Goal: Task Accomplishment & Management: Manage account settings

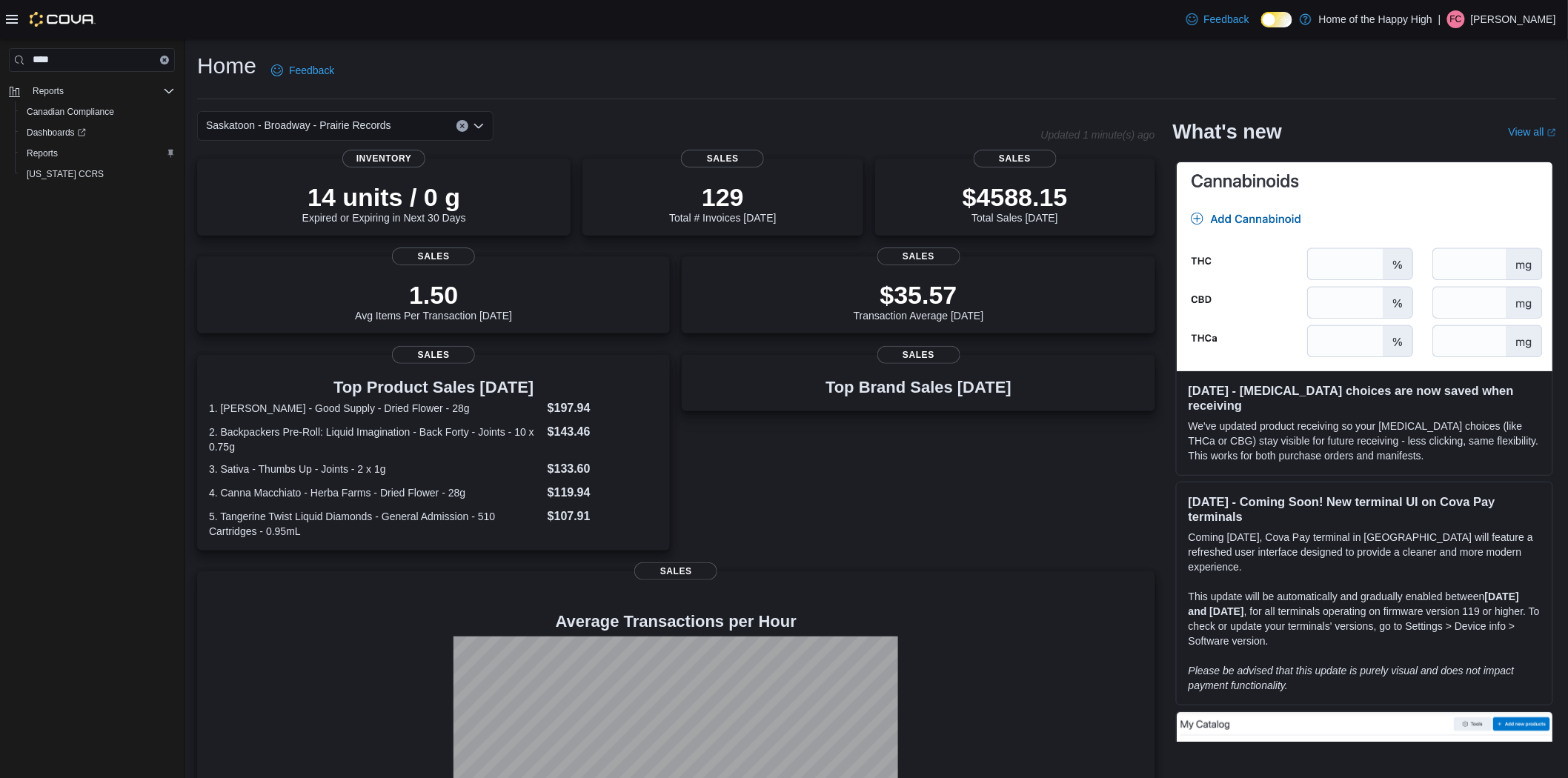
click at [9, 24] on icon at bounding box center [12, 20] width 12 height 9
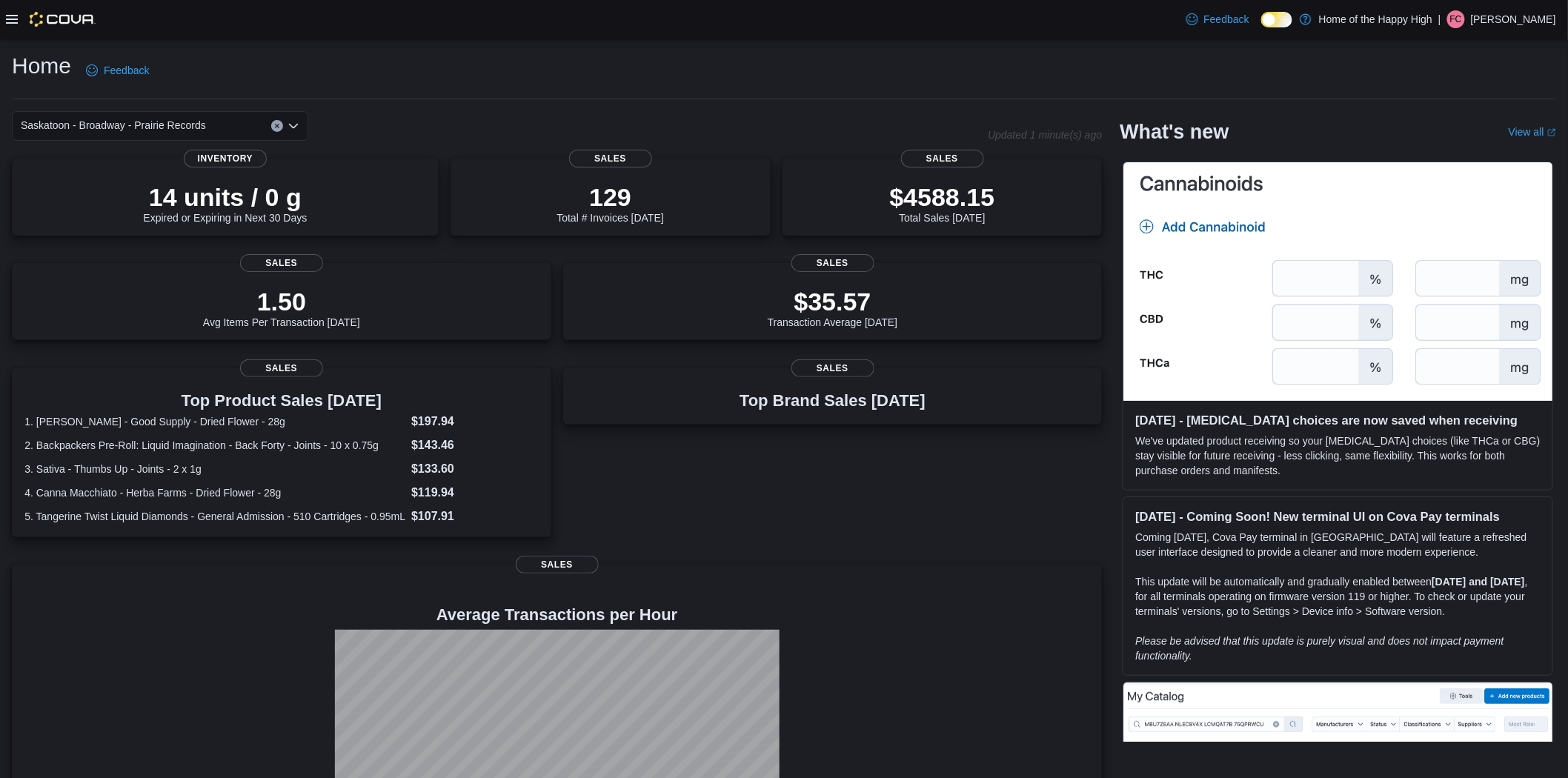
click at [19, 23] on div at bounding box center [51, 19] width 90 height 15
click at [1, 12] on div "Feedback Dark Mode Home of the Happy High | FC [PERSON_NAME]" at bounding box center [784, 20] width 1568 height 39
drag, startPoint x: 1, startPoint y: 12, endPoint x: 12, endPoint y: 19, distance: 13.0
click at [12, 19] on div "Feedback Dark Mode Home of the Happy High | FC [PERSON_NAME]" at bounding box center [784, 20] width 1568 height 39
click at [12, 19] on icon at bounding box center [12, 20] width 12 height 9
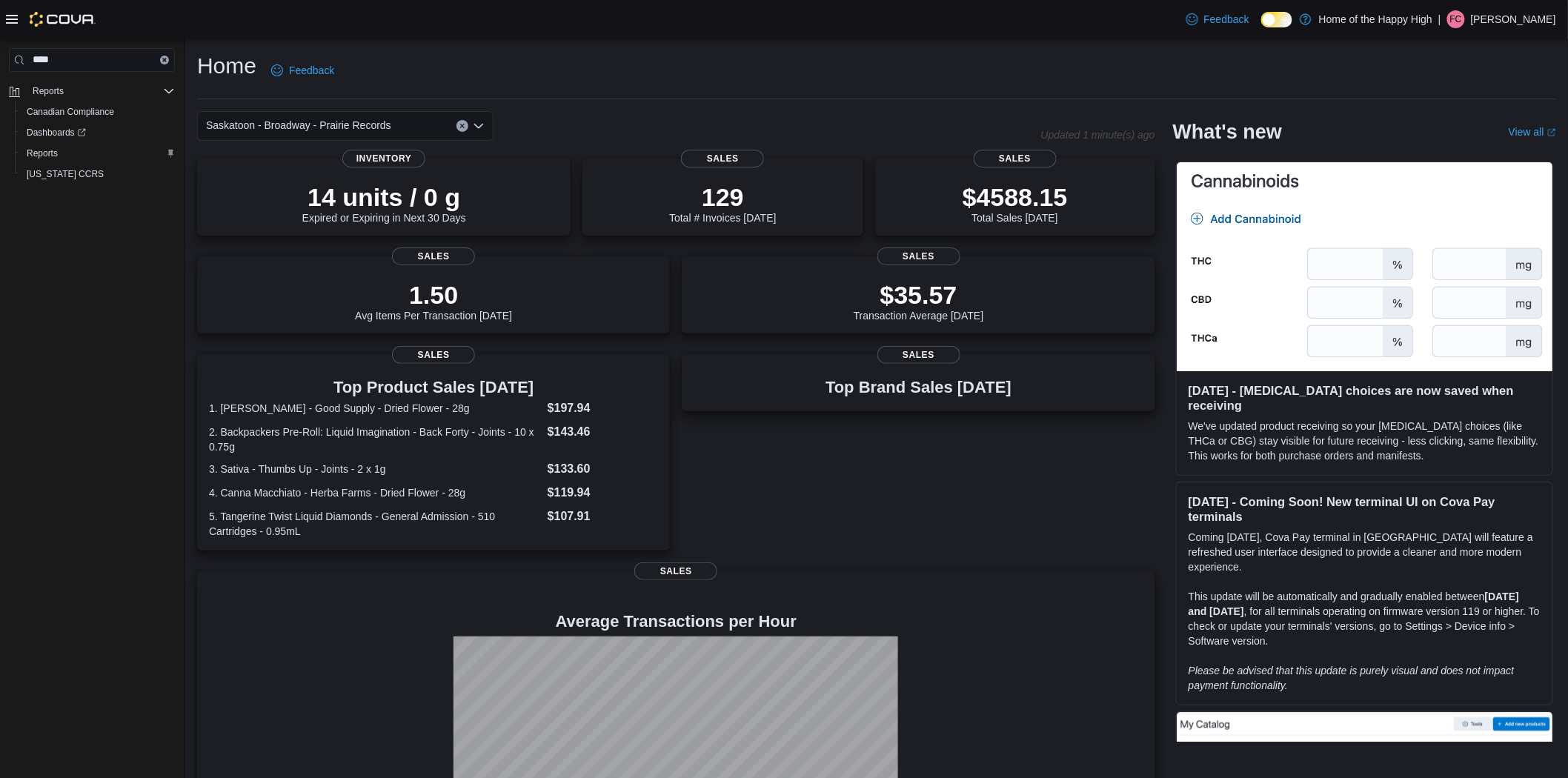
click at [50, 16] on img at bounding box center [62, 19] width 66 height 15
click at [160, 61] on button "Clear input" at bounding box center [164, 60] width 9 height 9
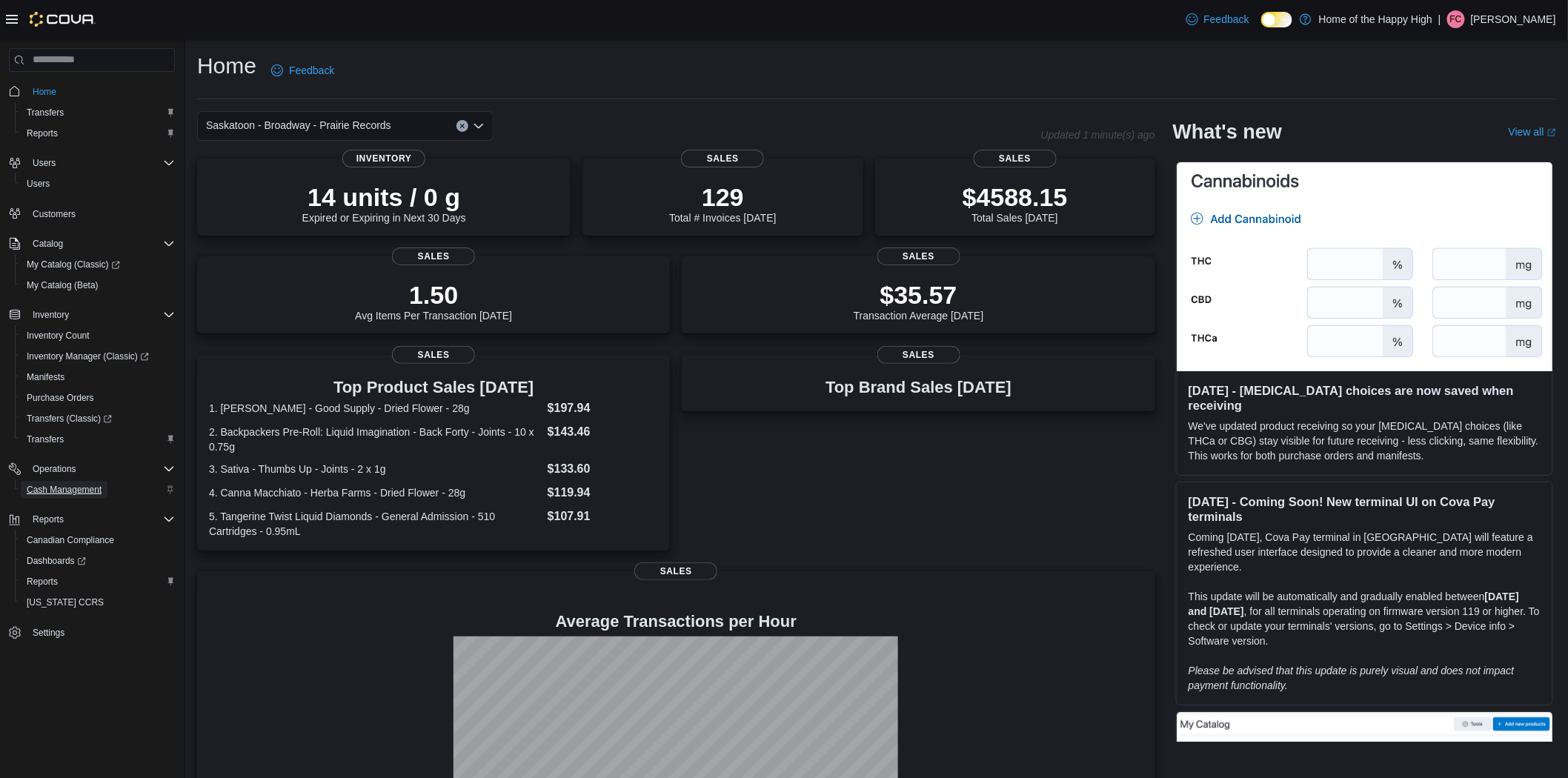
click at [87, 484] on span "Cash Management" at bounding box center [64, 489] width 75 height 12
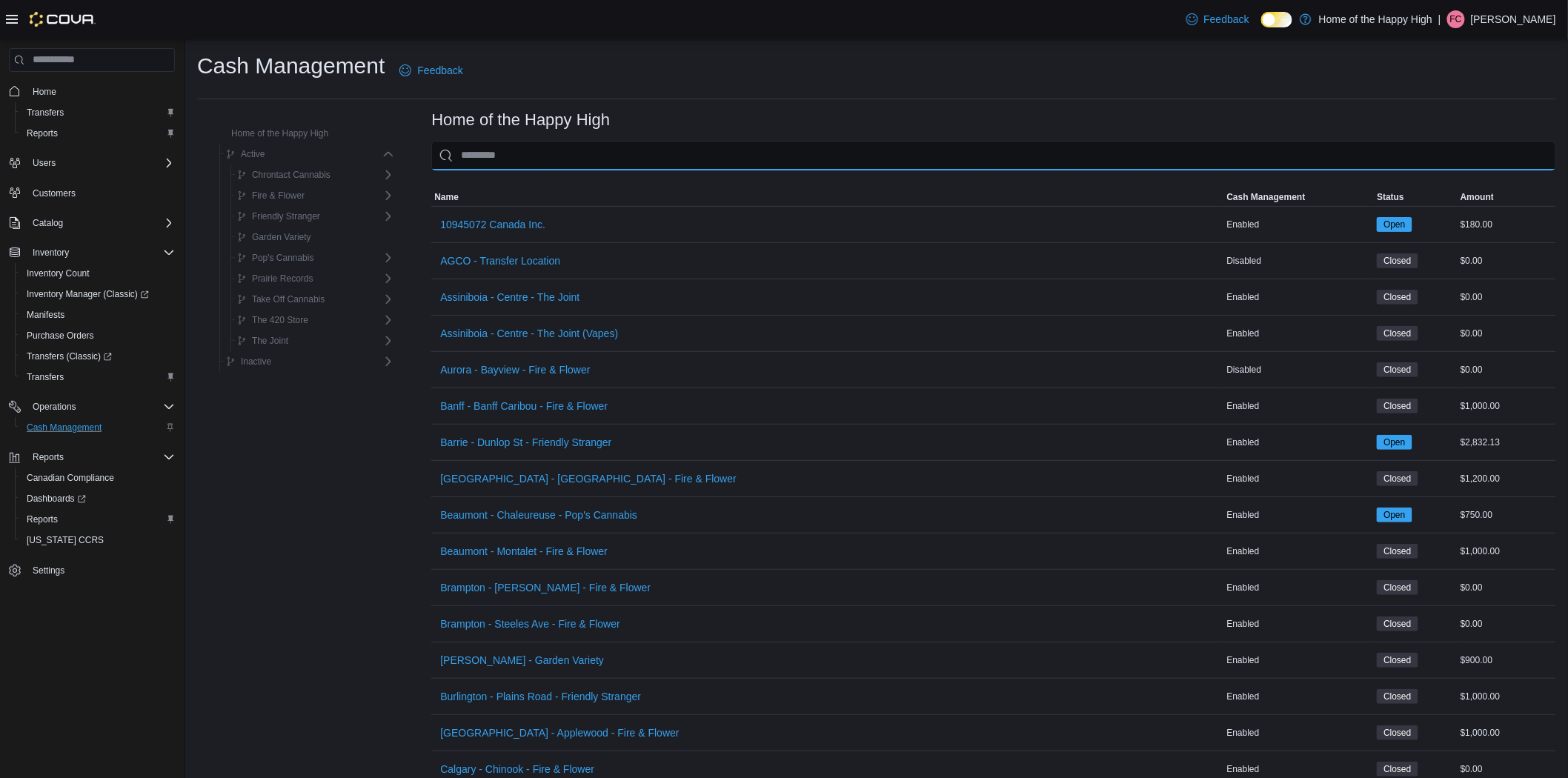
click at [506, 158] on input "This is a search bar. As you type, the results lower in the page will automatic…" at bounding box center [993, 155] width 1125 height 29
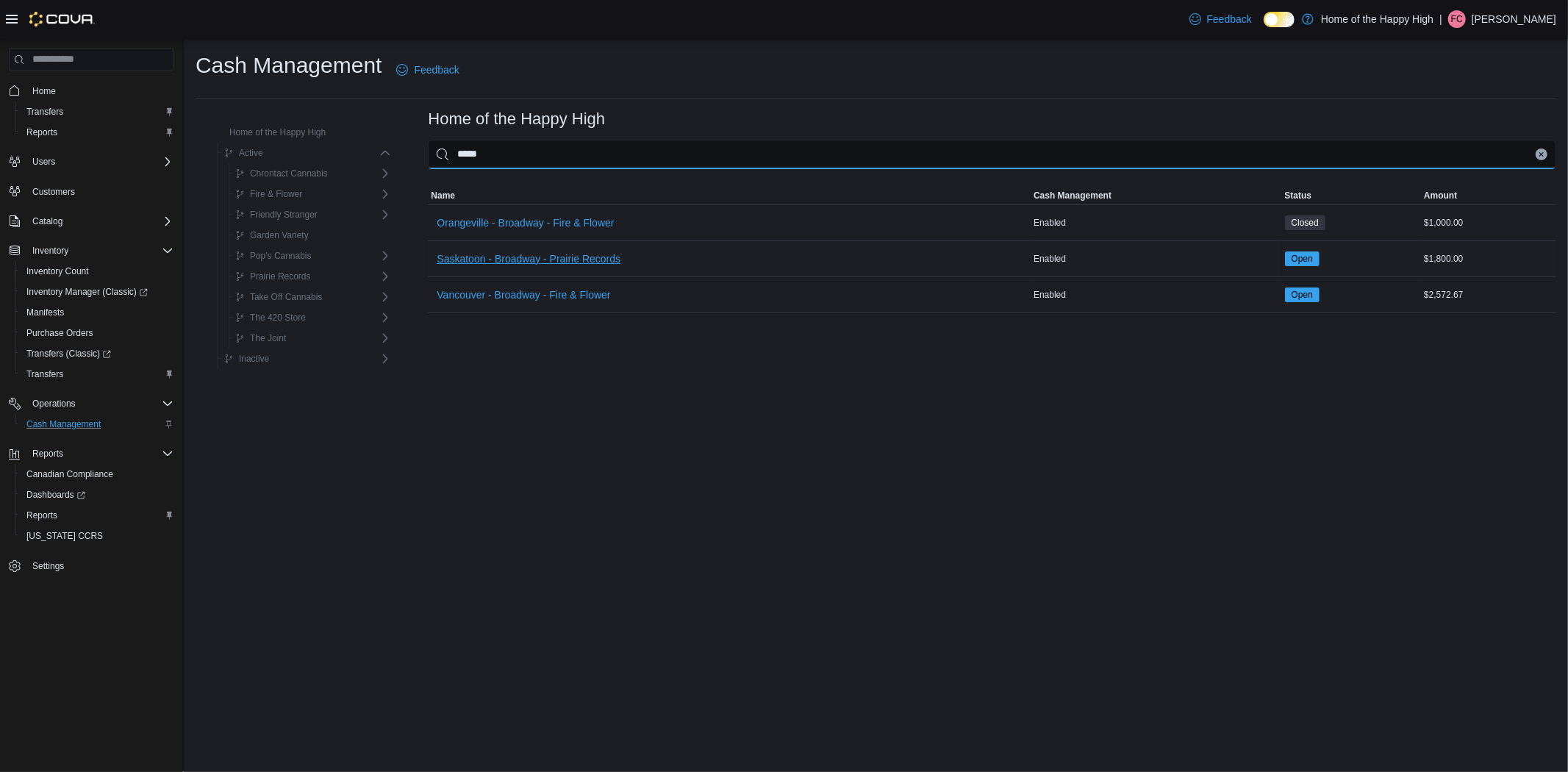
type input "*****"
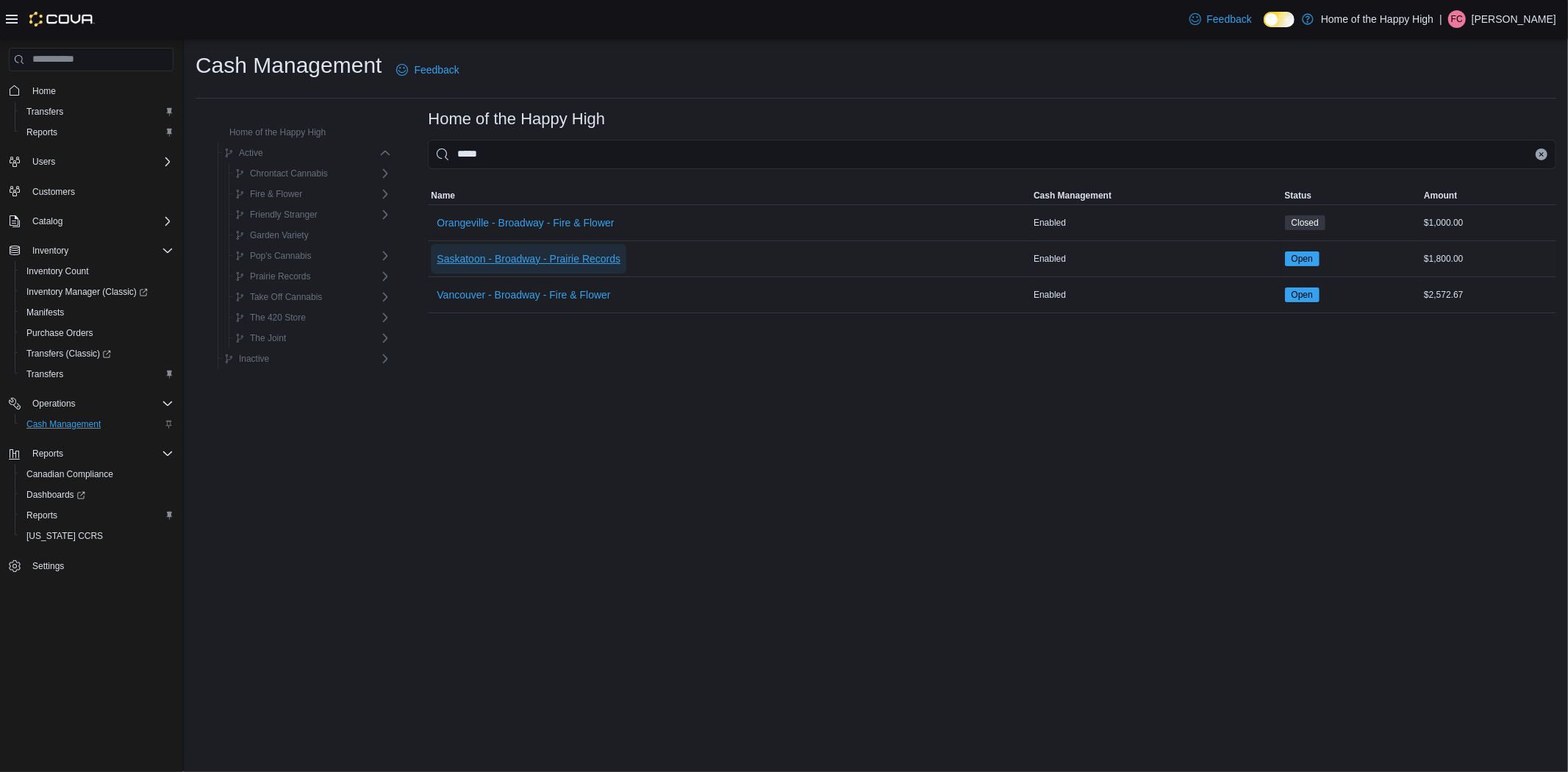
click at [523, 255] on span "Saskatoon - Broadway - Prairie Records" at bounding box center [528, 258] width 184 height 15
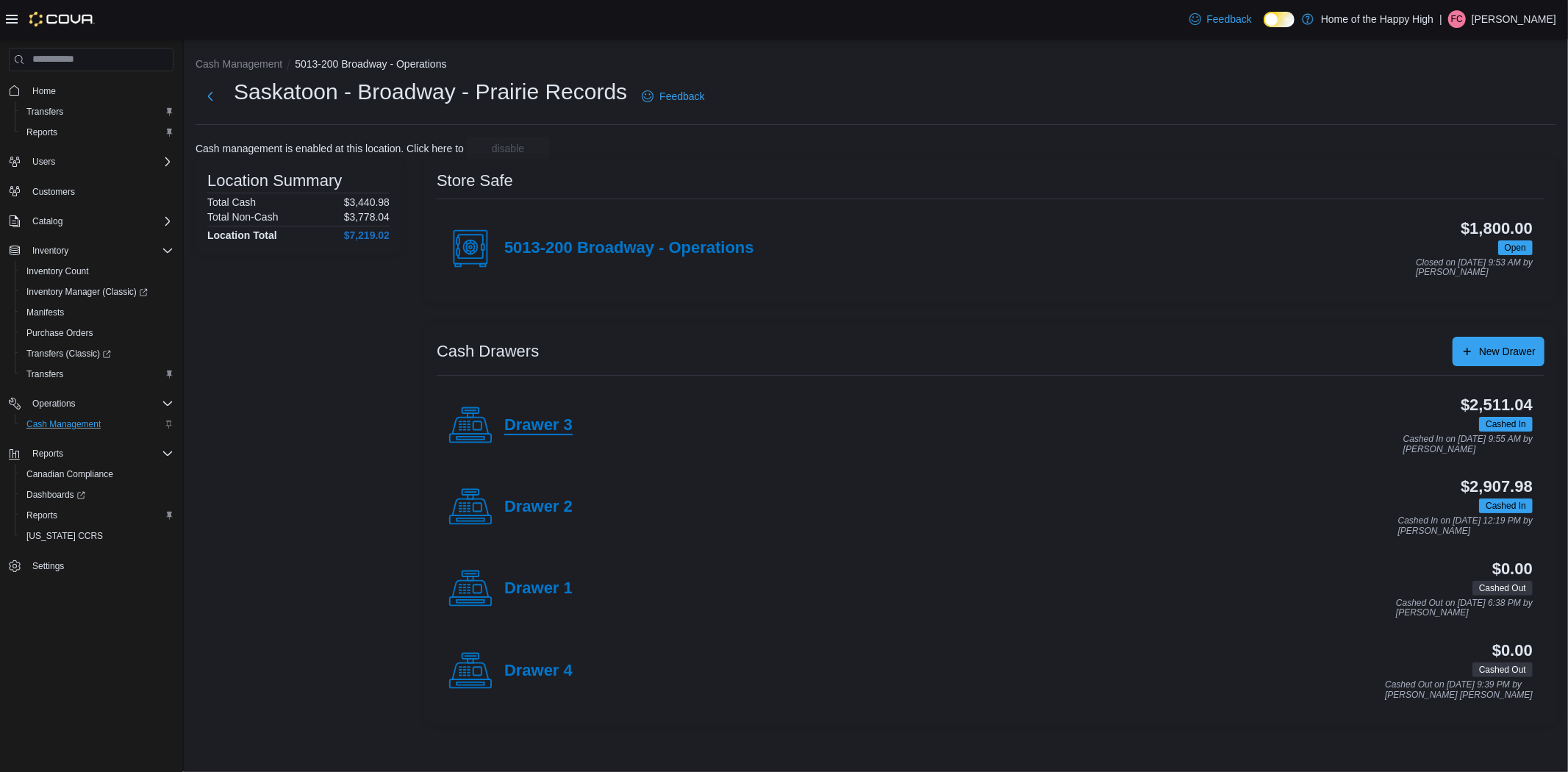
click at [548, 419] on h4 "Drawer 3" at bounding box center [539, 426] width 69 height 19
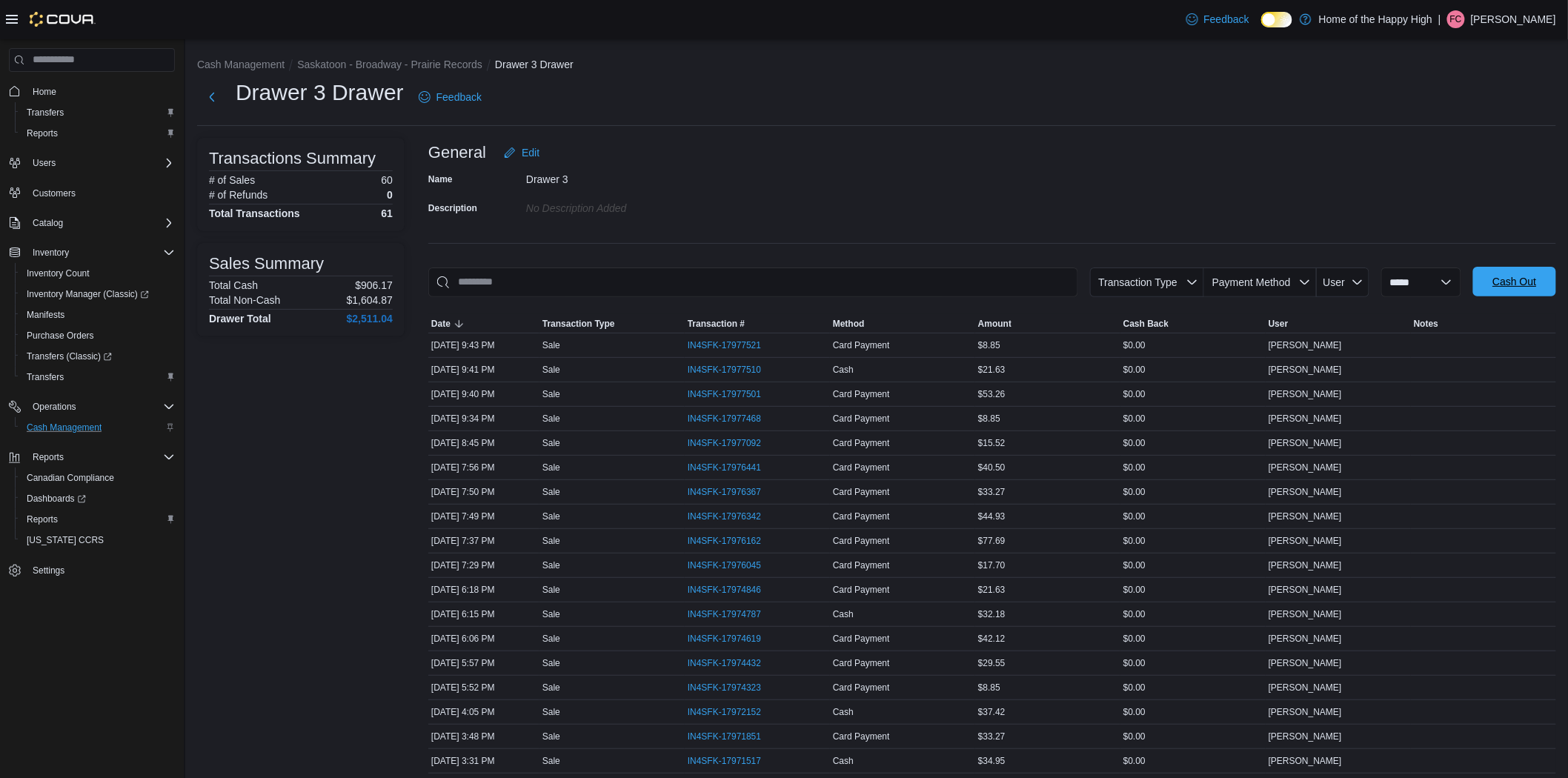
click at [1527, 279] on span "Cash Out" at bounding box center [1514, 282] width 44 height 15
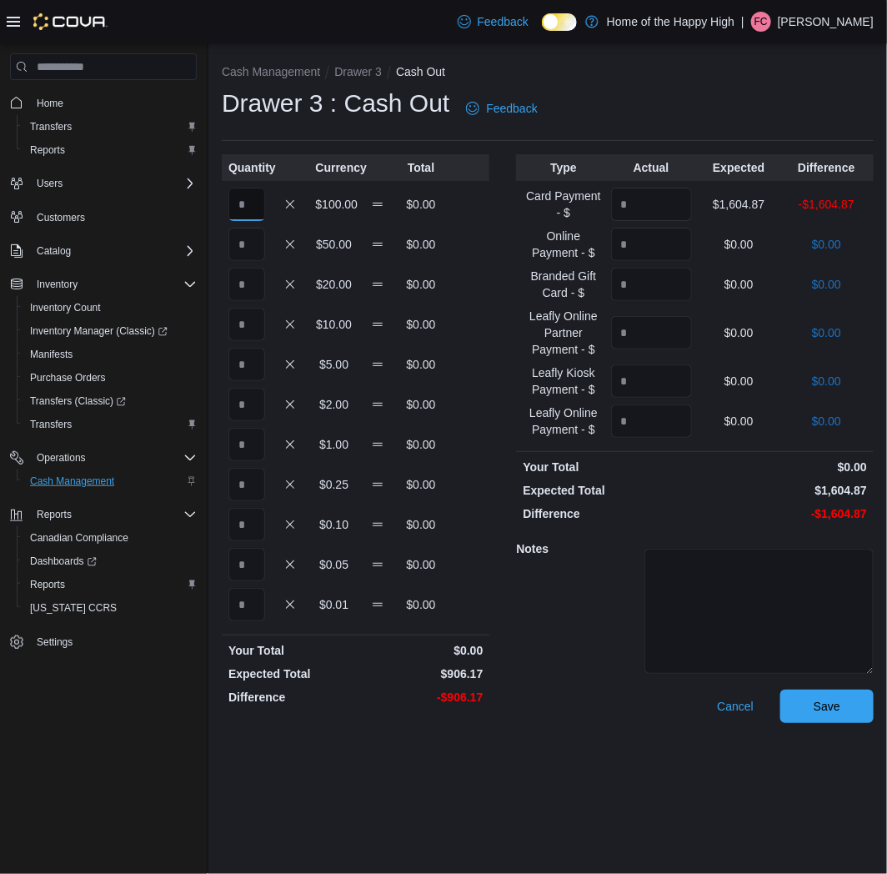
click at [244, 205] on input "Quantity" at bounding box center [247, 204] width 37 height 33
type input "*"
type input "**"
type input "*"
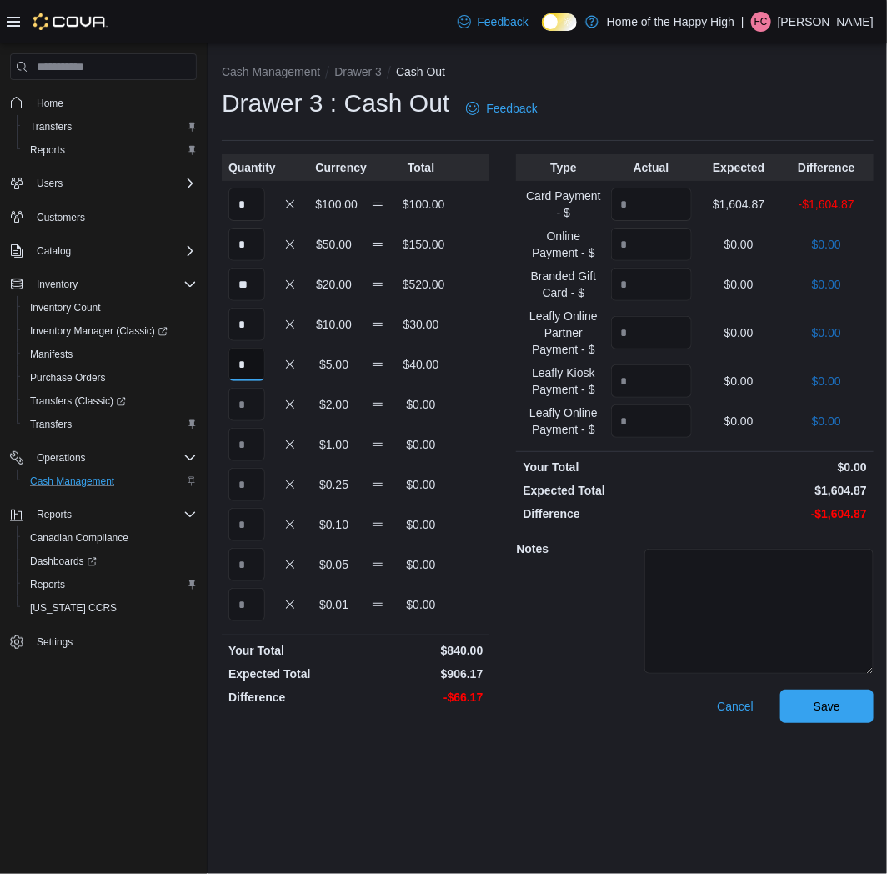
type input "*"
type input "**"
click at [520, 654] on div "Notes" at bounding box center [695, 609] width 358 height 161
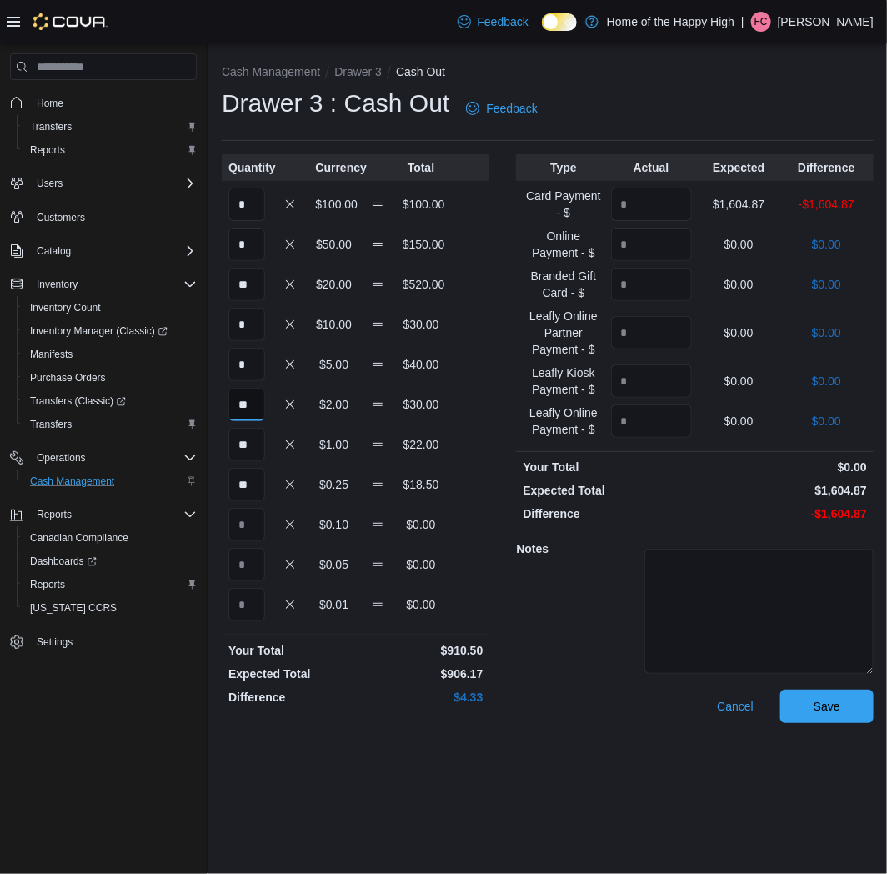
click at [255, 404] on input "**" at bounding box center [247, 404] width 37 height 33
type input "**"
click at [555, 804] on div "Cash Management Drawer 3 Cash Out Drawer 3 : Cash Out Feedback Quantity Currenc…" at bounding box center [548, 458] width 679 height 831
click at [643, 201] on input "Quantity" at bounding box center [651, 204] width 81 height 33
type input "*******"
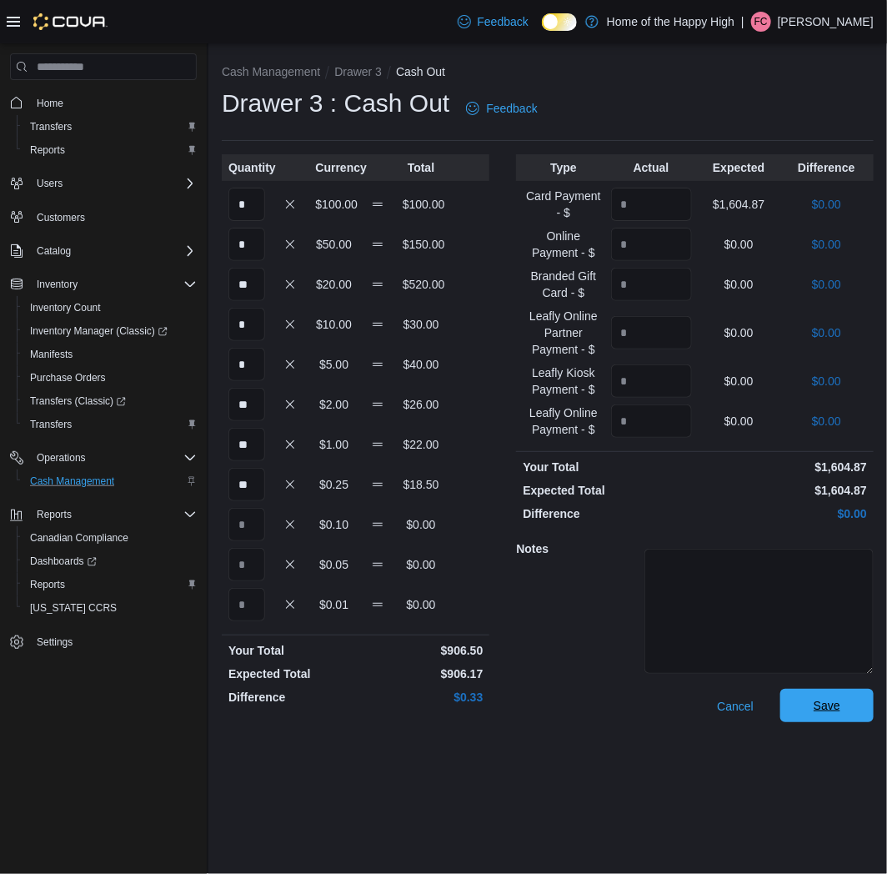
click at [823, 704] on span "Save" at bounding box center [827, 705] width 27 height 17
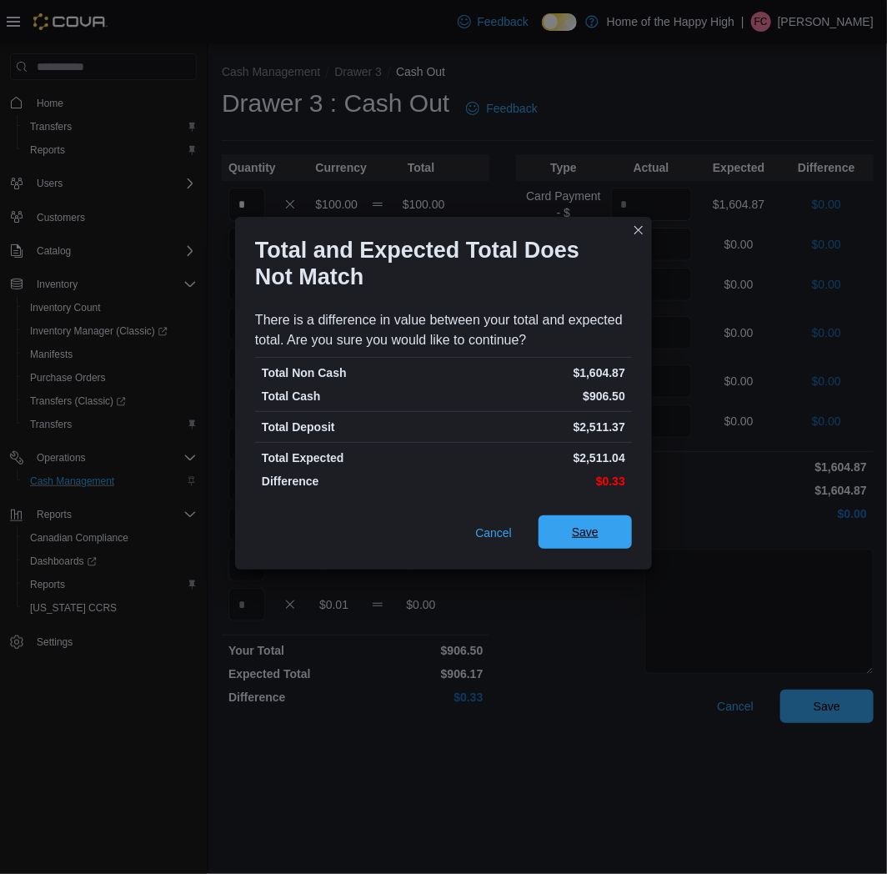
click at [584, 525] on span "Save" at bounding box center [585, 532] width 27 height 17
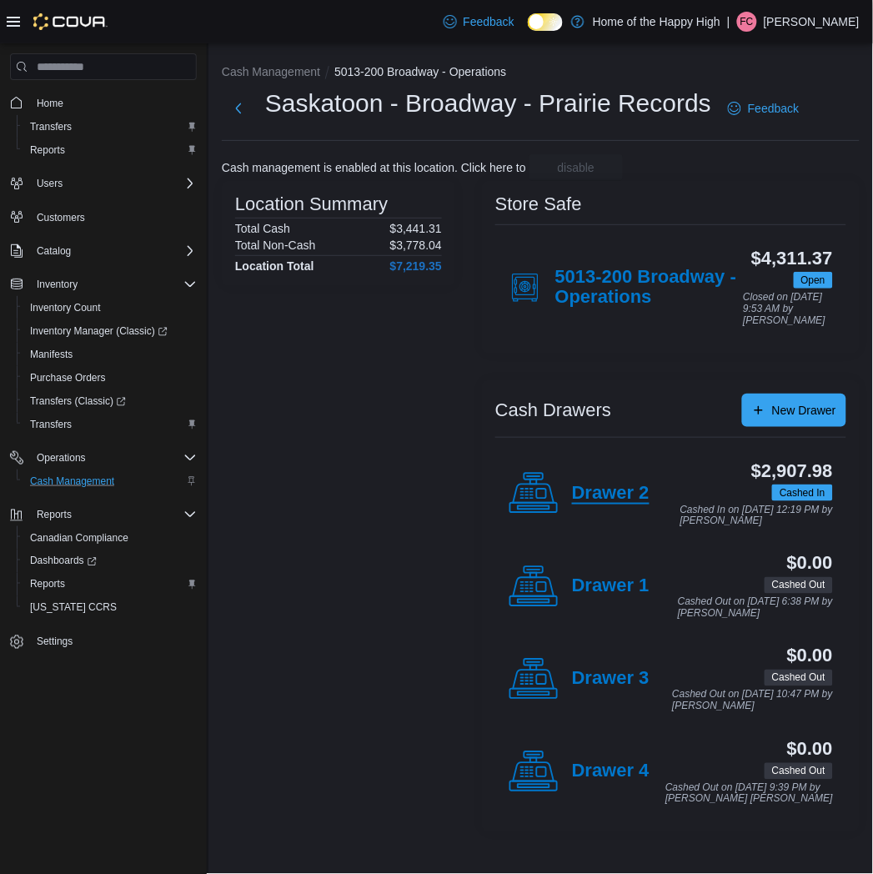
click at [576, 489] on h4 "Drawer 2" at bounding box center [611, 494] width 78 height 22
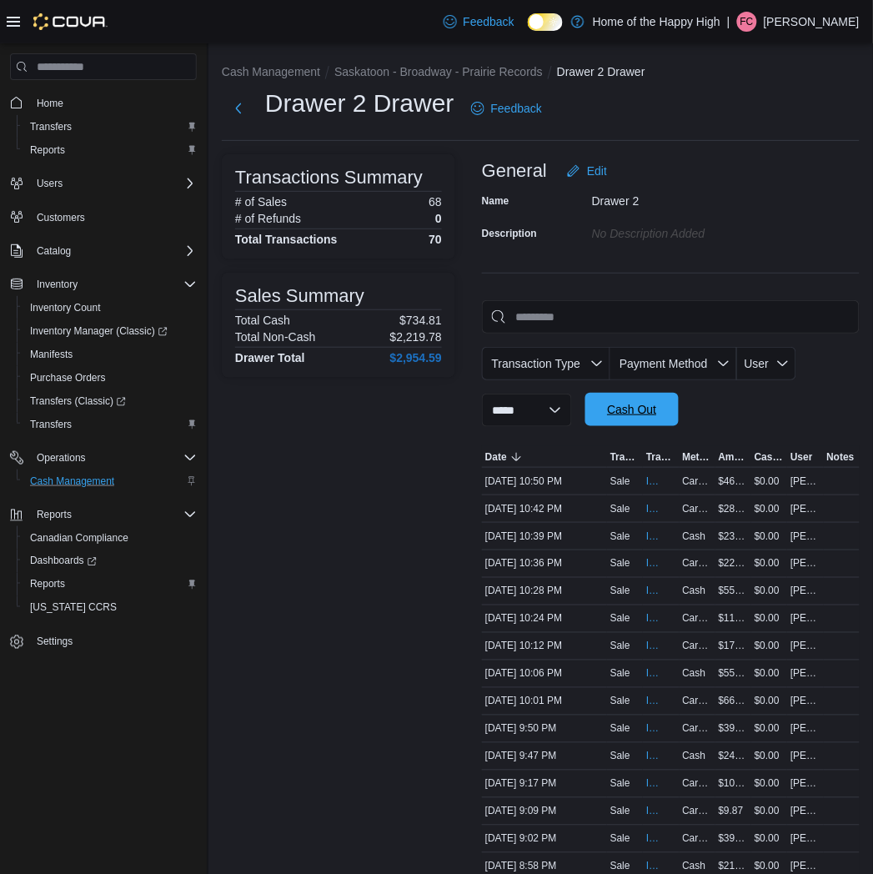
click at [628, 413] on span "Cash Out" at bounding box center [631, 409] width 49 height 17
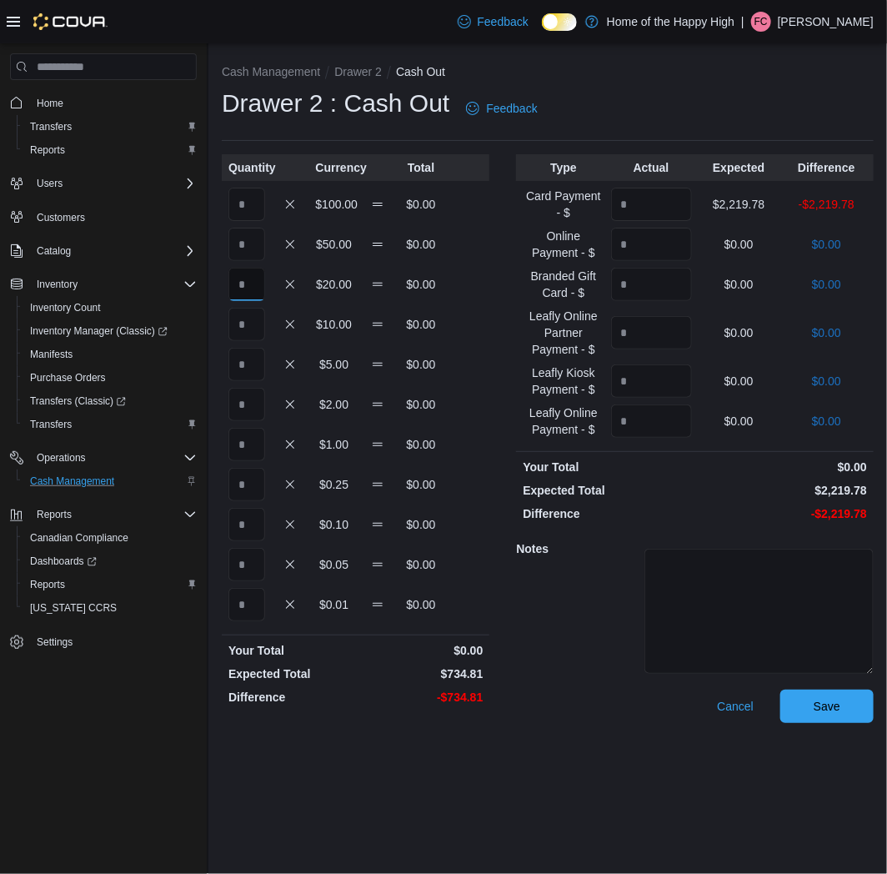
click at [243, 282] on input "Quantity" at bounding box center [247, 284] width 37 height 33
type input "*"
click at [239, 244] on input "Quantity" at bounding box center [247, 244] width 37 height 33
type input "*"
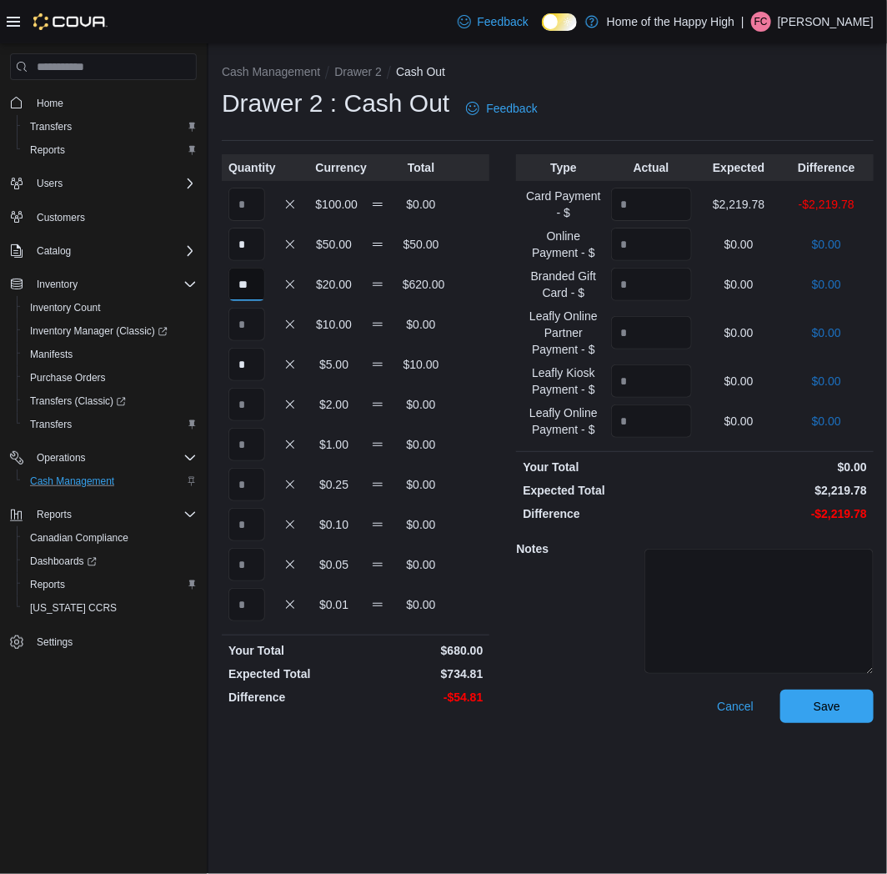
type input "**"
type input "*"
type input "**"
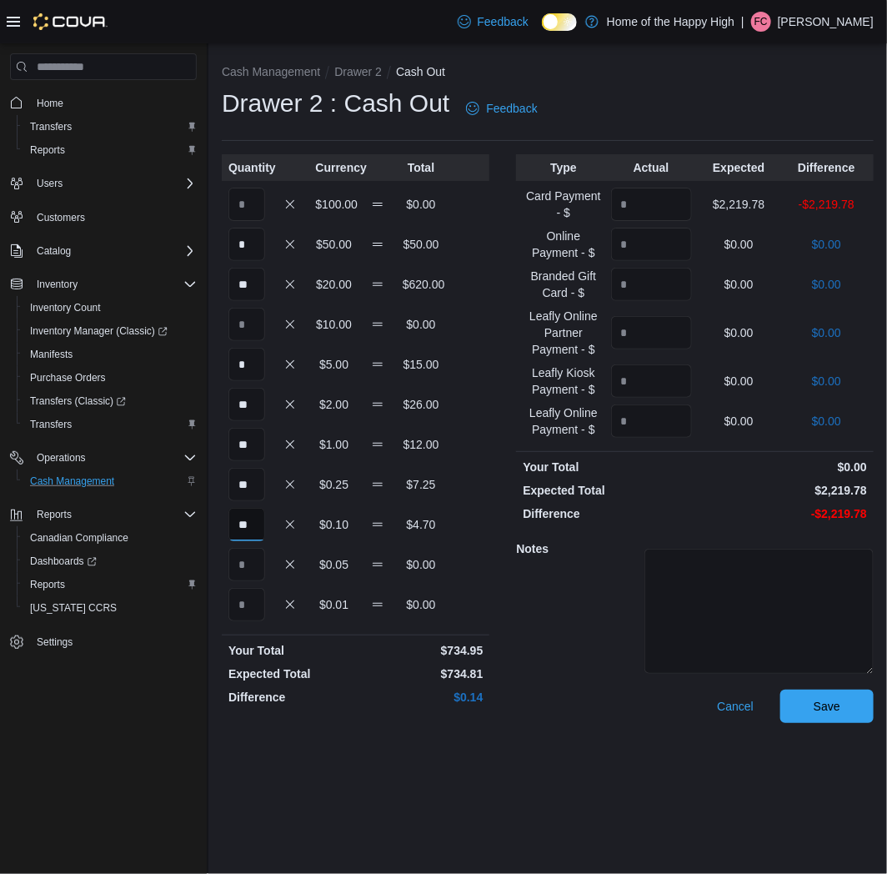
type input "**"
type input "*"
click at [664, 204] on input "Quantity" at bounding box center [651, 204] width 81 height 33
type input "*******"
click at [823, 716] on span "Save" at bounding box center [827, 705] width 73 height 33
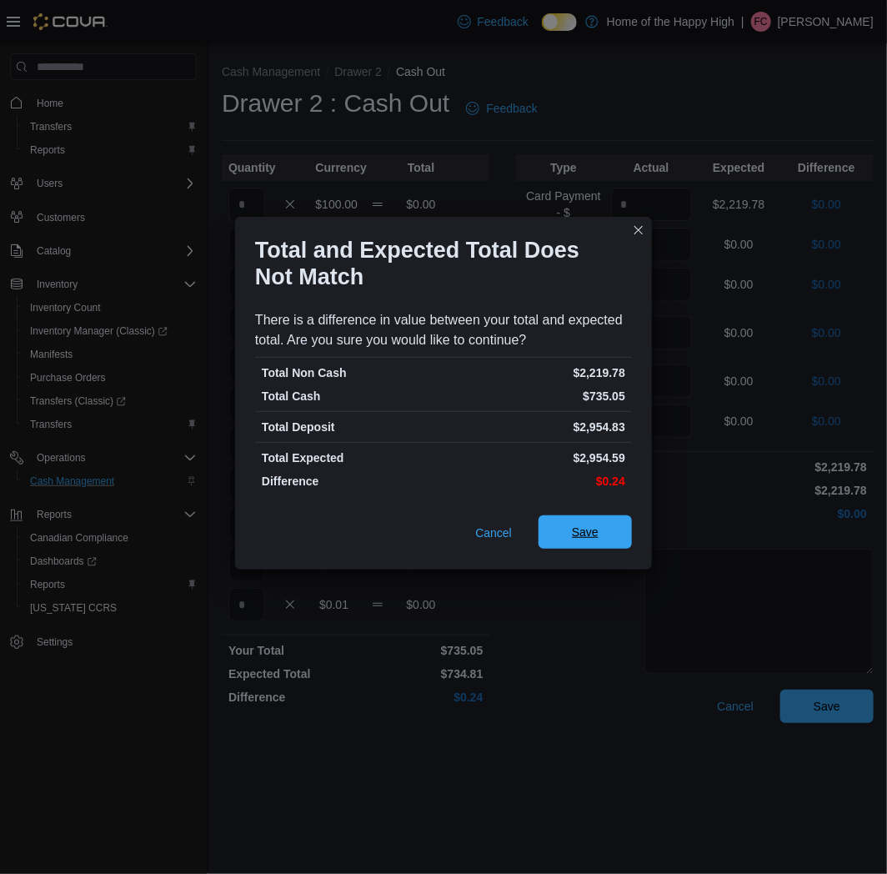
click at [593, 524] on span "Save" at bounding box center [585, 531] width 73 height 33
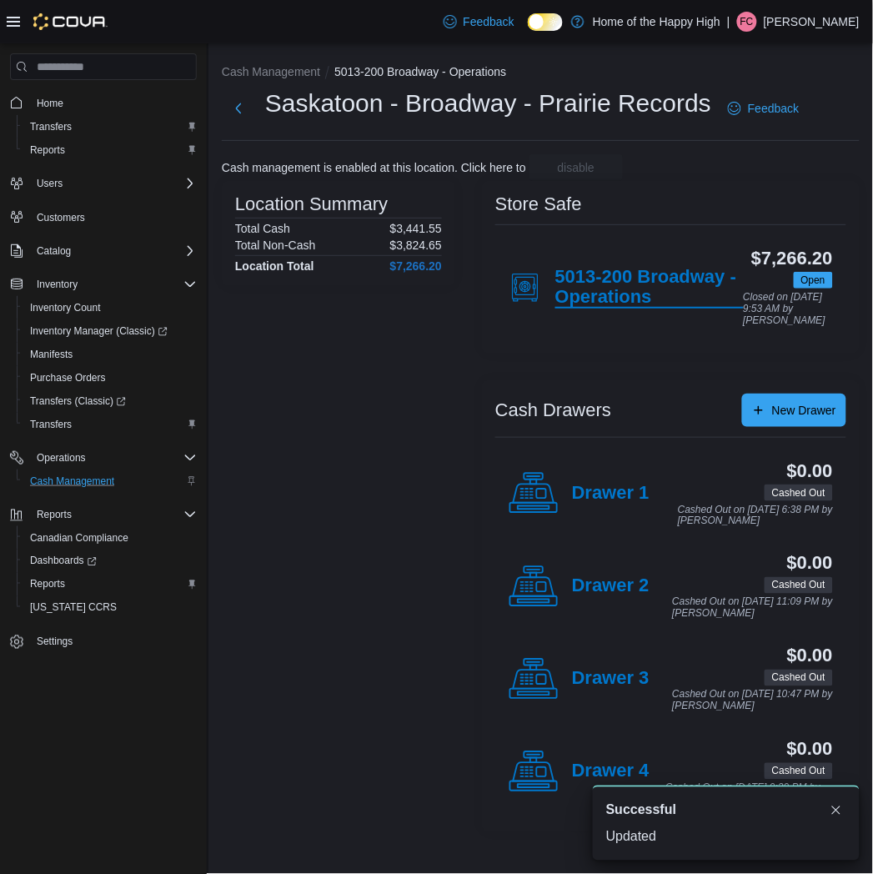
click at [601, 278] on h4 "5013-200 Broadway - Operations" at bounding box center [649, 288] width 188 height 42
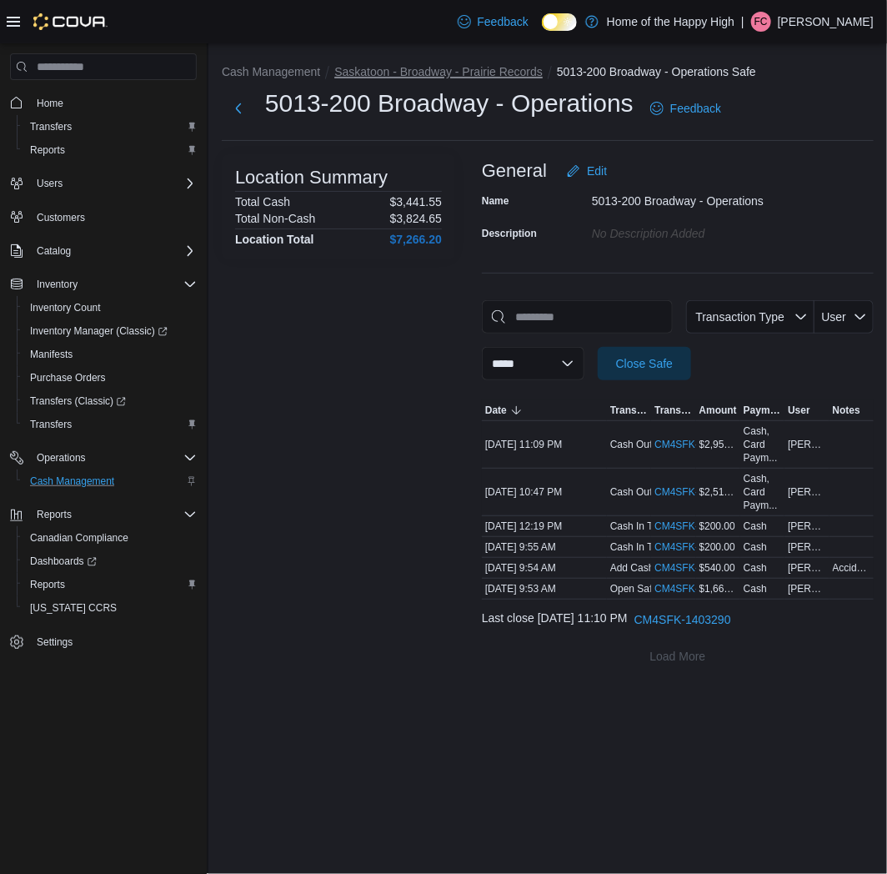
click at [472, 65] on button "Saskatoon - Broadway - Prairie Records" at bounding box center [438, 71] width 209 height 13
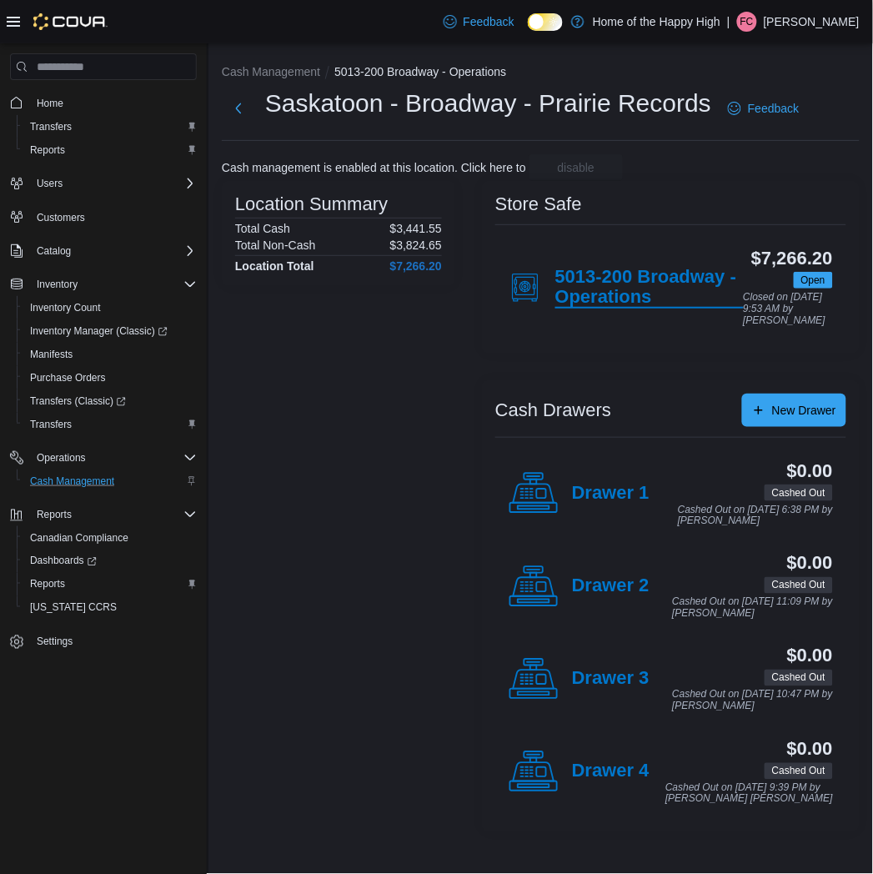
click at [663, 279] on h4 "5013-200 Broadway - Operations" at bounding box center [649, 288] width 188 height 42
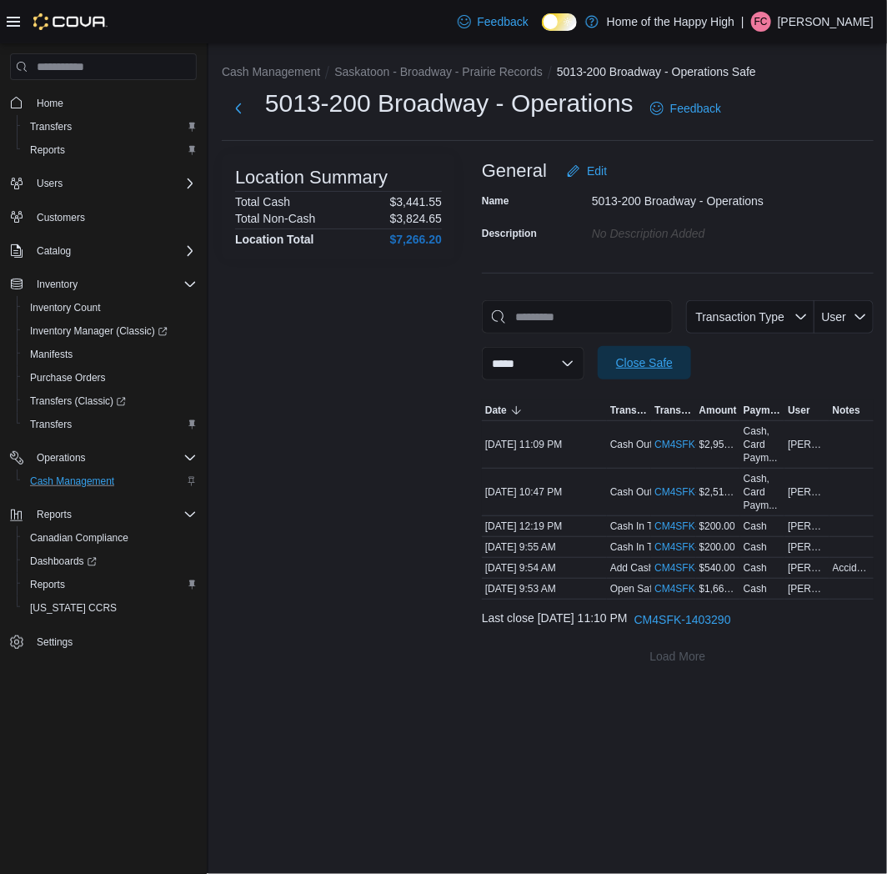
click at [667, 360] on span "Close Safe" at bounding box center [644, 362] width 57 height 17
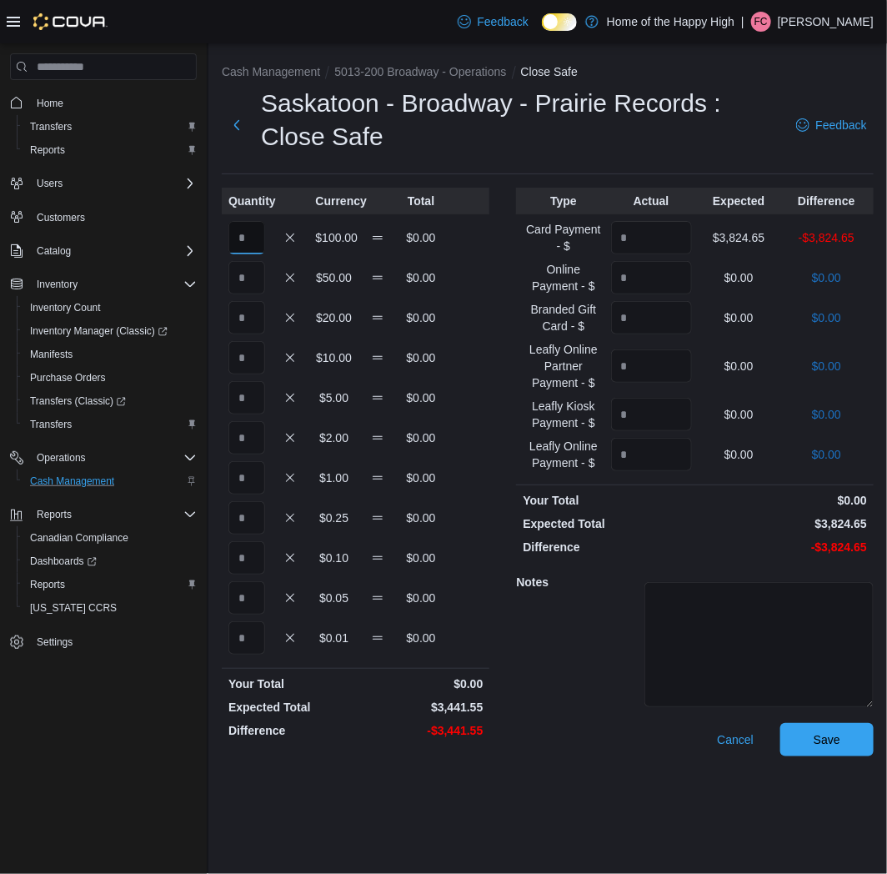
click at [244, 251] on input "Quantity" at bounding box center [247, 237] width 37 height 33
type input "*"
type input "**"
type input "*"
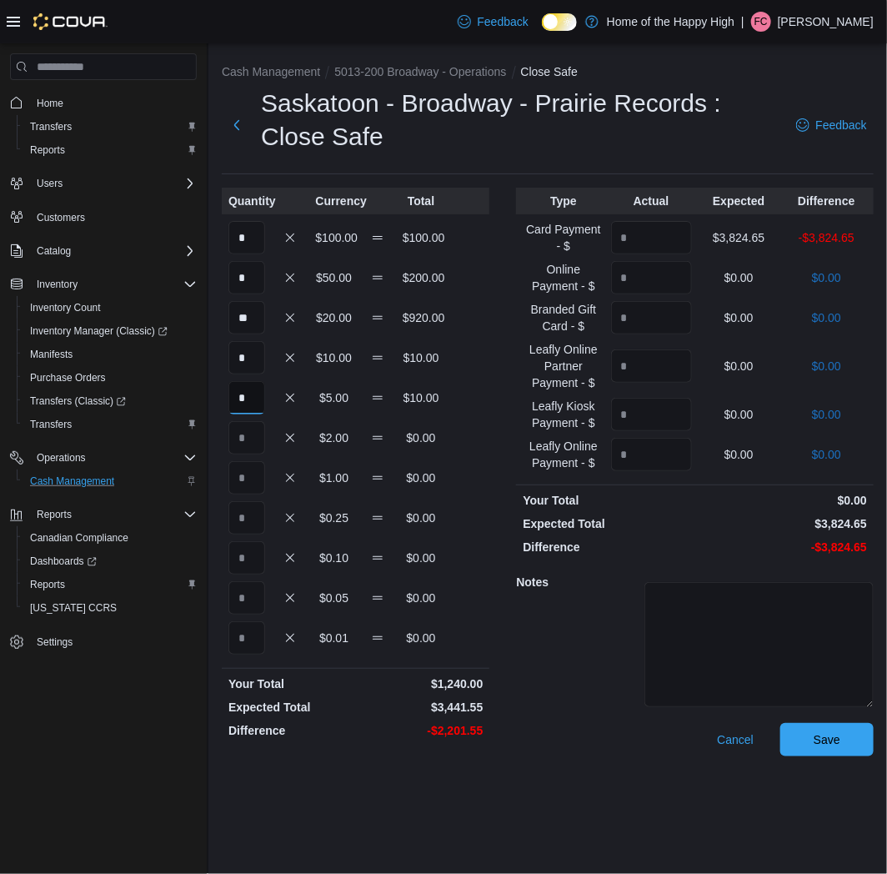
type input "*"
click at [230, 238] on input "*" at bounding box center [247, 237] width 37 height 33
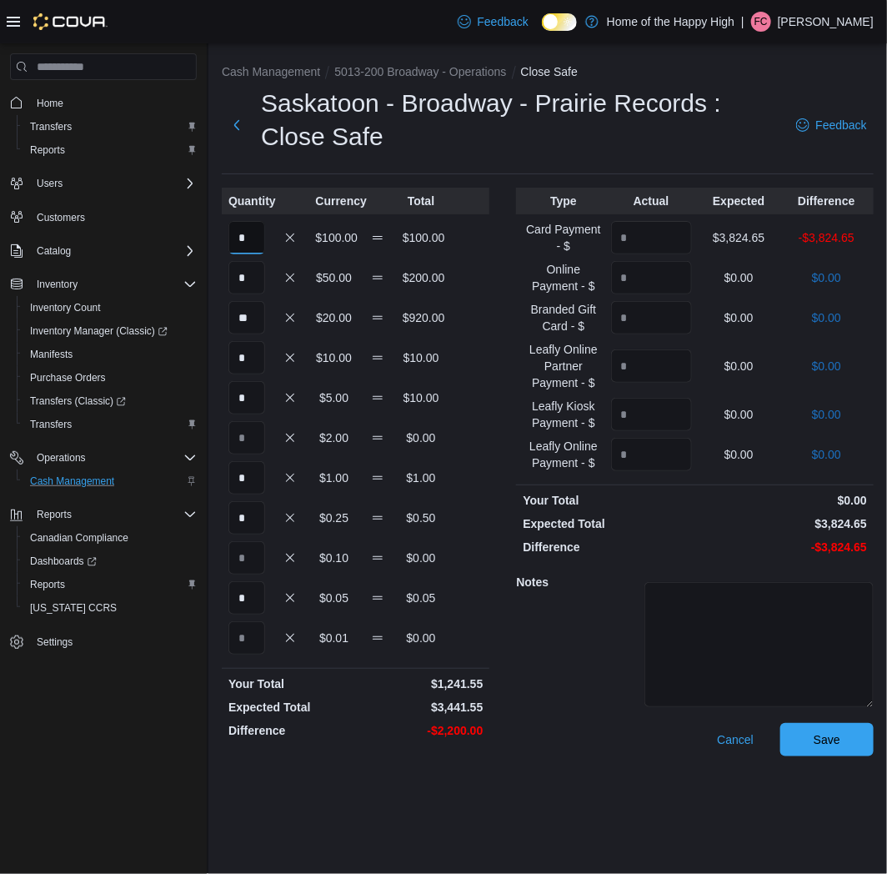
click at [249, 234] on input "*" at bounding box center [247, 237] width 37 height 33
type input "**"
click at [636, 231] on input "Quantity" at bounding box center [651, 237] width 81 height 33
type input "*******"
click at [838, 743] on span "Save" at bounding box center [827, 739] width 27 height 17
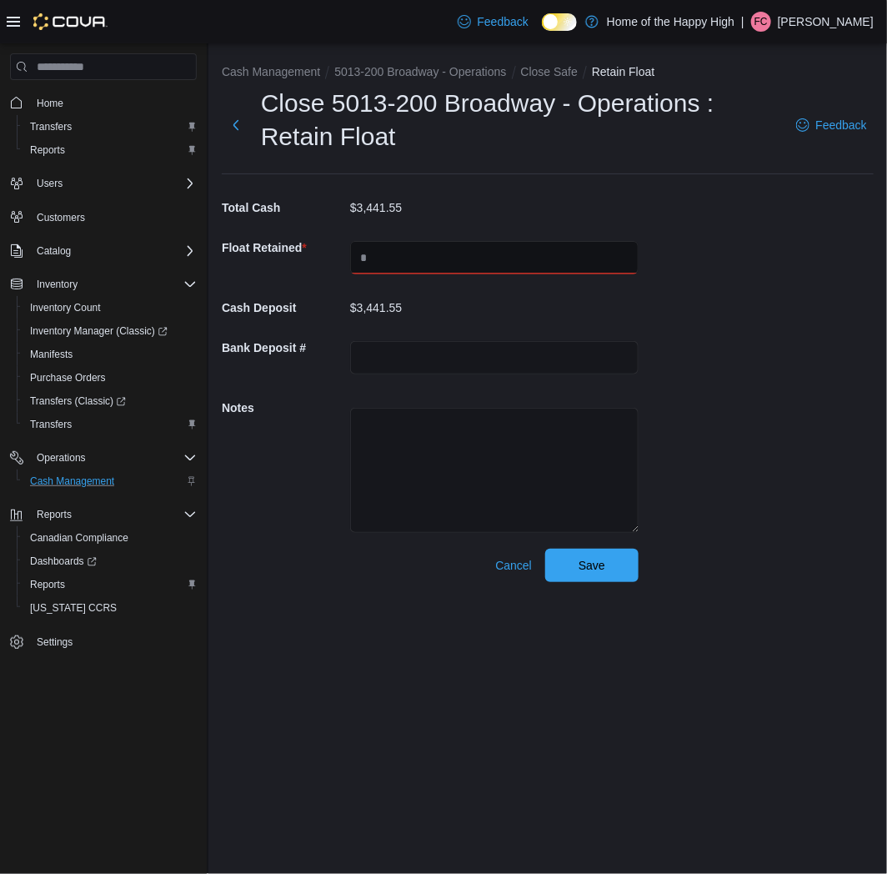
click at [479, 250] on input "text" at bounding box center [494, 257] width 289 height 33
type input "****"
click at [623, 575] on span "Save" at bounding box center [591, 564] width 73 height 33
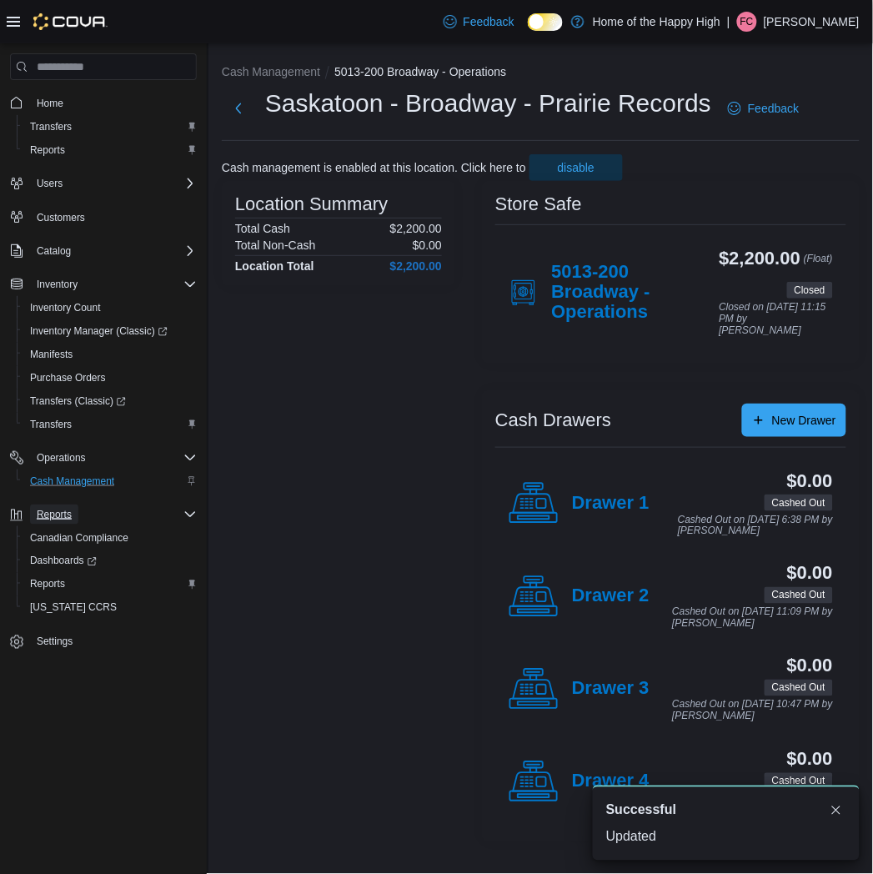
click at [59, 512] on span "Reports" at bounding box center [54, 514] width 35 height 13
click at [47, 578] on span "Reports" at bounding box center [47, 584] width 35 height 13
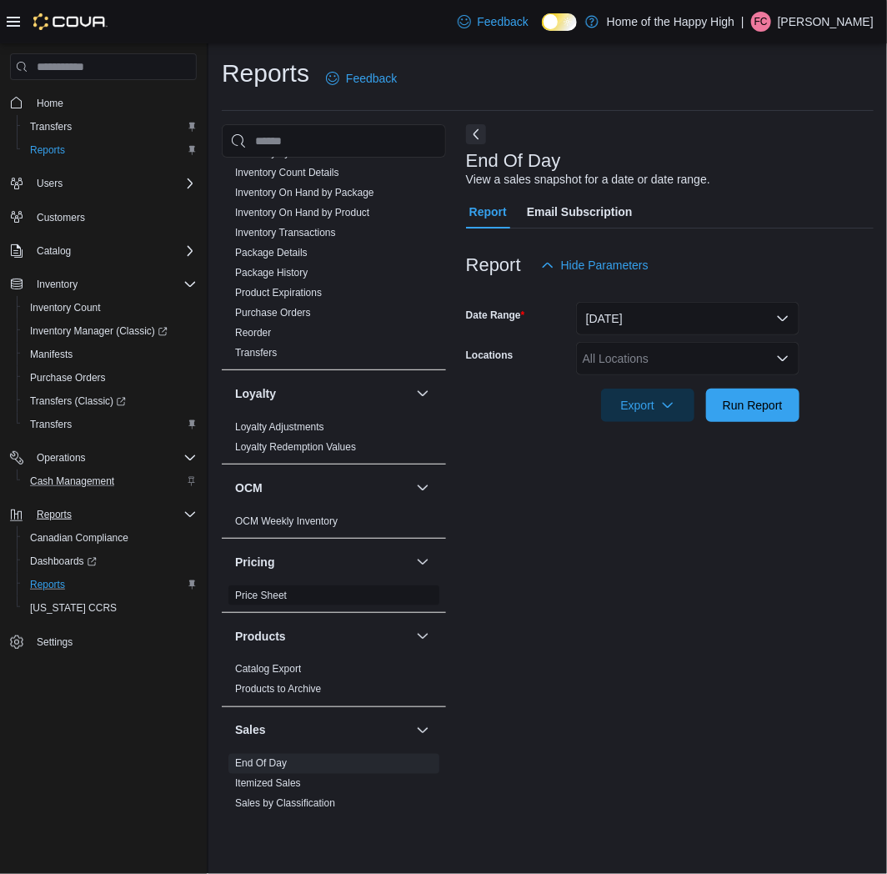
scroll to position [787, 0]
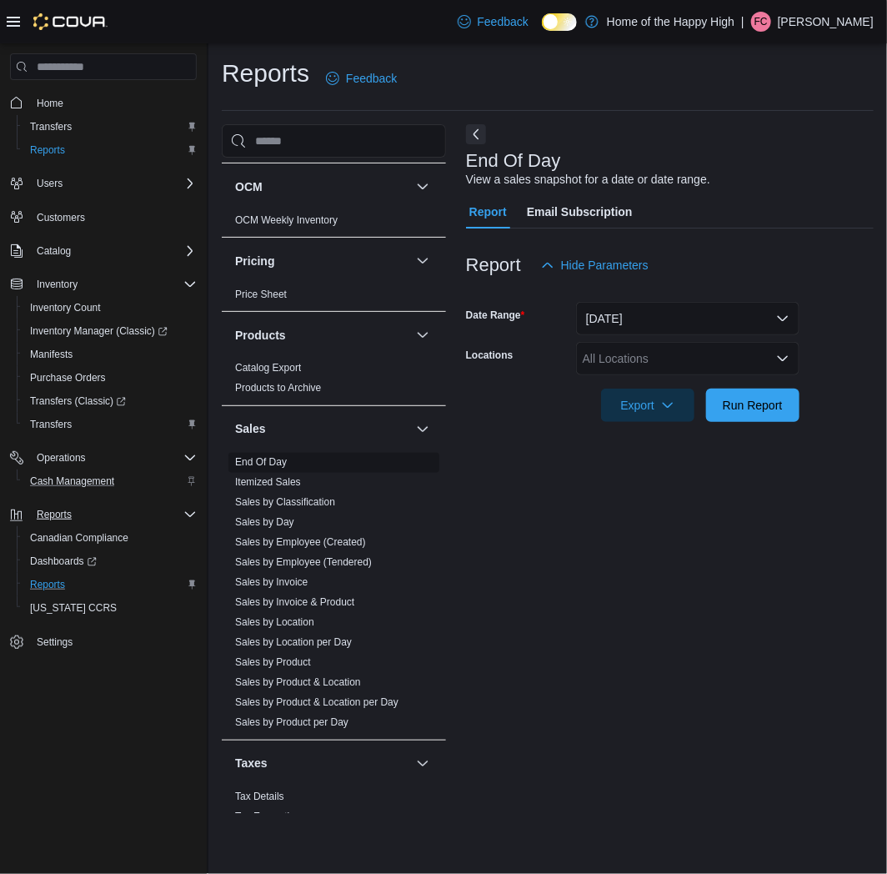
click at [289, 467] on span "End Of Day" at bounding box center [334, 463] width 211 height 20
click at [267, 470] on span "End Of Day" at bounding box center [261, 462] width 52 height 13
click at [264, 459] on link "End Of Day" at bounding box center [261, 463] width 52 height 12
click at [682, 317] on button "[DATE]" at bounding box center [688, 318] width 224 height 33
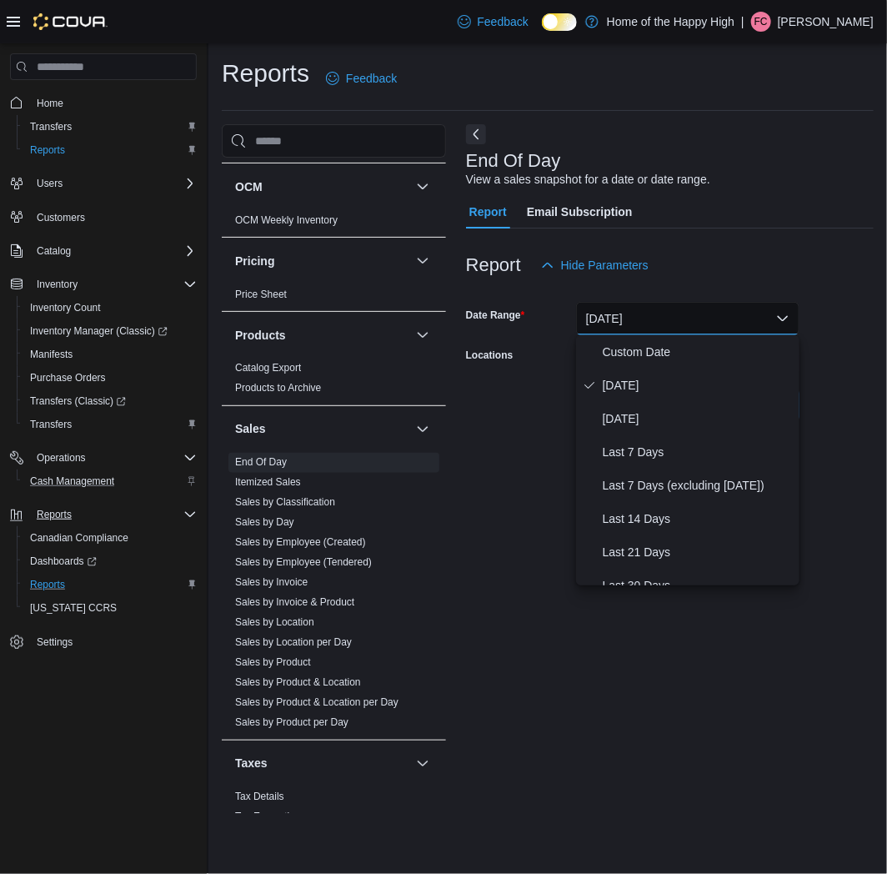
click at [866, 531] on div "End Of Day View a sales snapshot for a date or date range. Report Email Subscri…" at bounding box center [670, 468] width 408 height 689
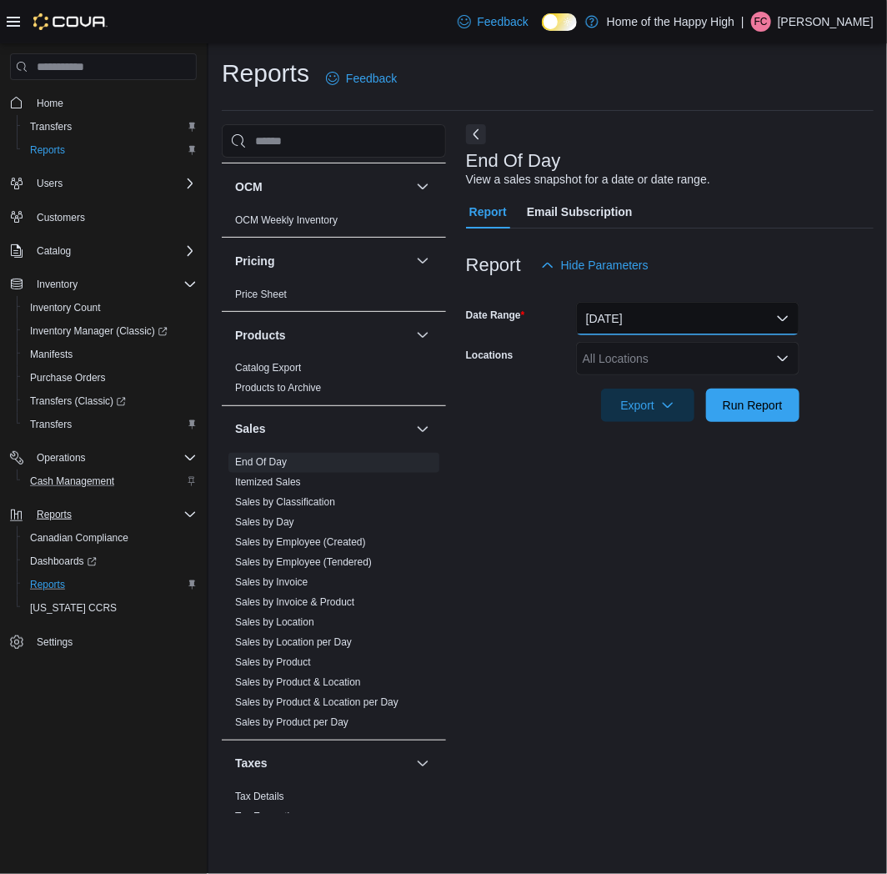
click at [684, 327] on button "[DATE]" at bounding box center [688, 318] width 224 height 33
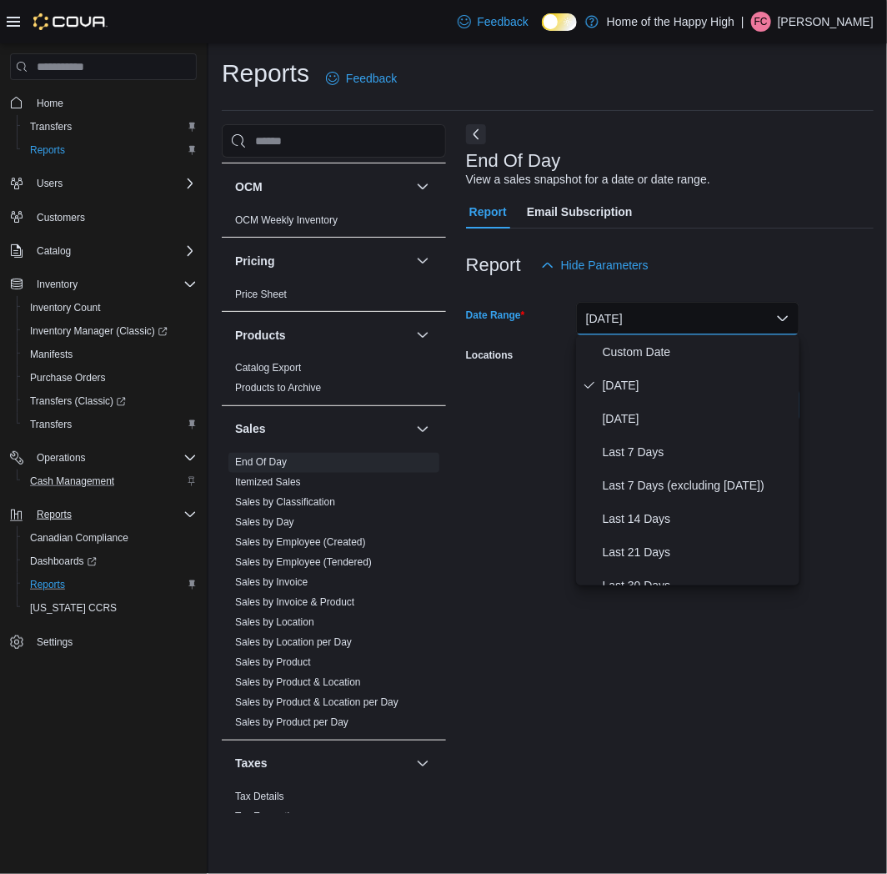
click at [828, 369] on form "Date Range [DATE] Locations All Locations Export Run Report" at bounding box center [670, 352] width 408 height 140
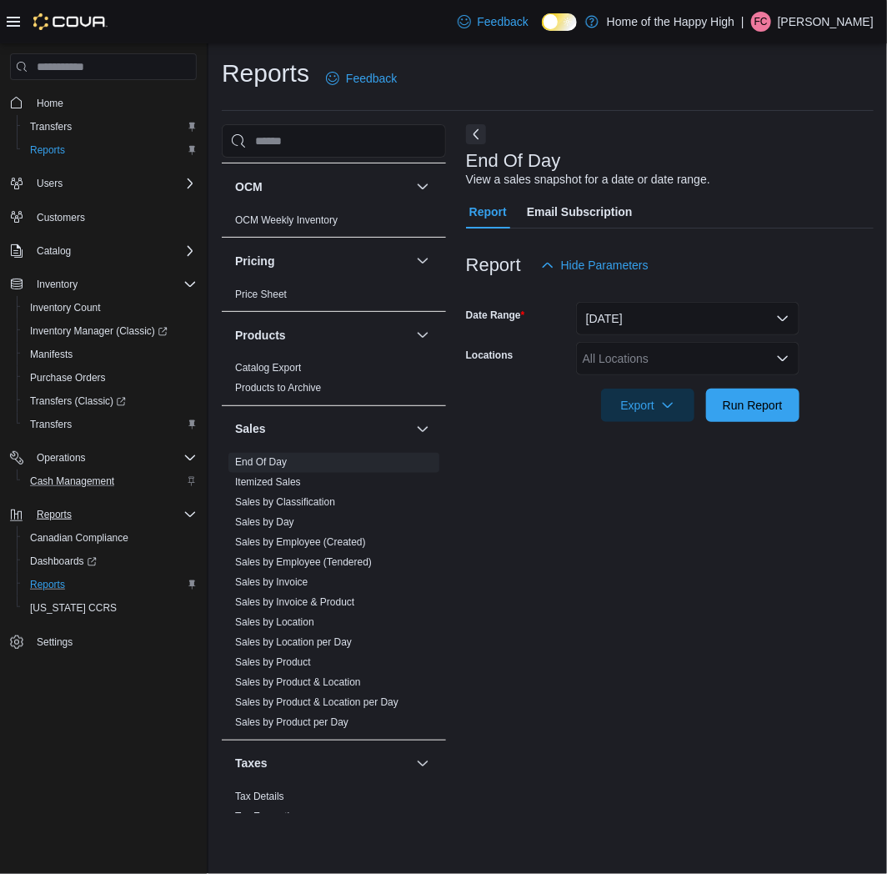
click at [727, 367] on div "All Locations" at bounding box center [688, 358] width 224 height 33
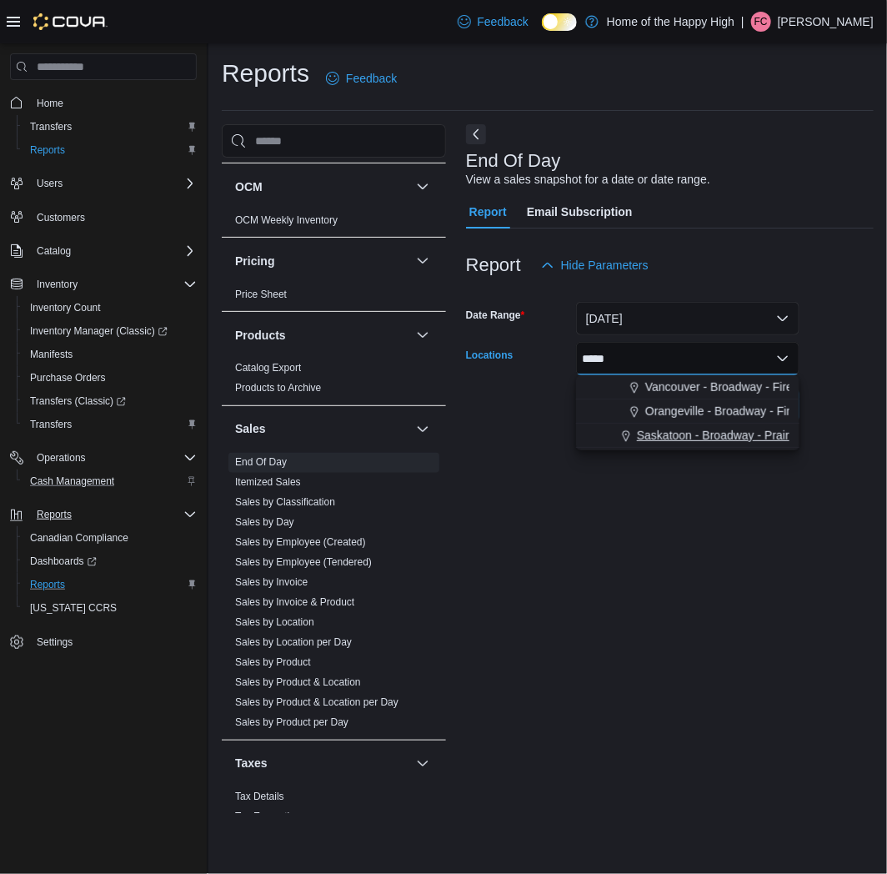
type input "*****"
click at [746, 432] on span "Saskatoon - Broadway - Prairie Records" at bounding box center [741, 435] width 209 height 17
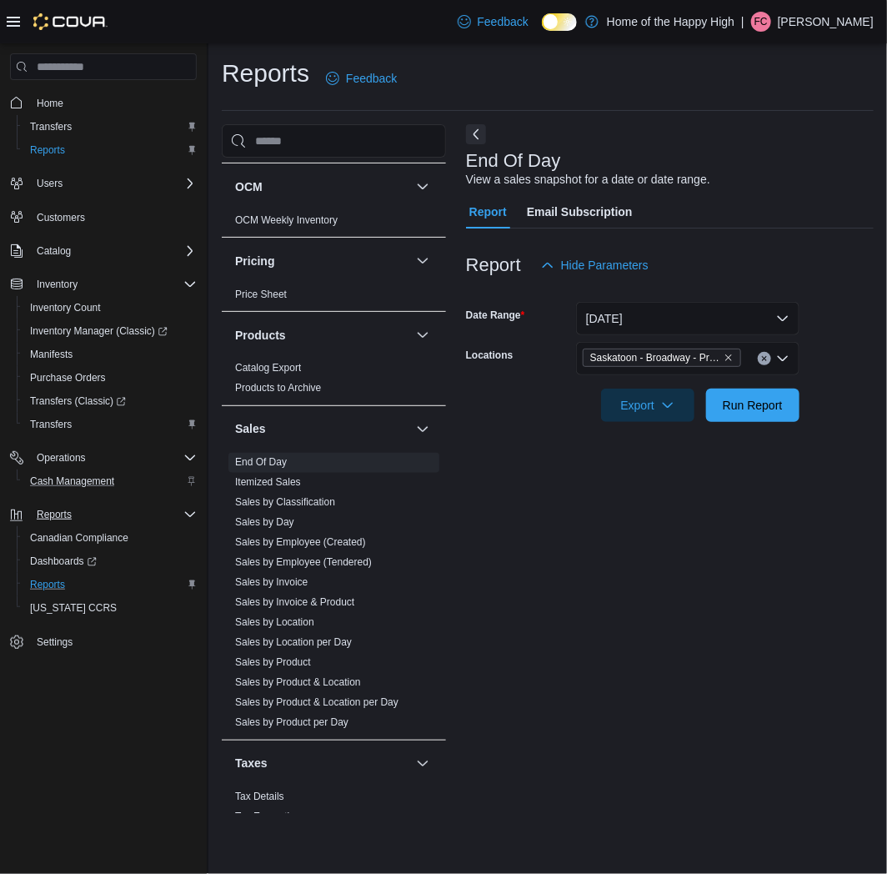
click at [856, 396] on form "Date Range [DATE] Locations [GEOGRAPHIC_DATA] - [GEOGRAPHIC_DATA] - Prairie Rec…" at bounding box center [670, 352] width 408 height 140
click at [656, 419] on span "Export" at bounding box center [647, 404] width 73 height 33
click at [667, 478] on span "Export to Pdf" at bounding box center [650, 471] width 75 height 13
